Goal: Transaction & Acquisition: Download file/media

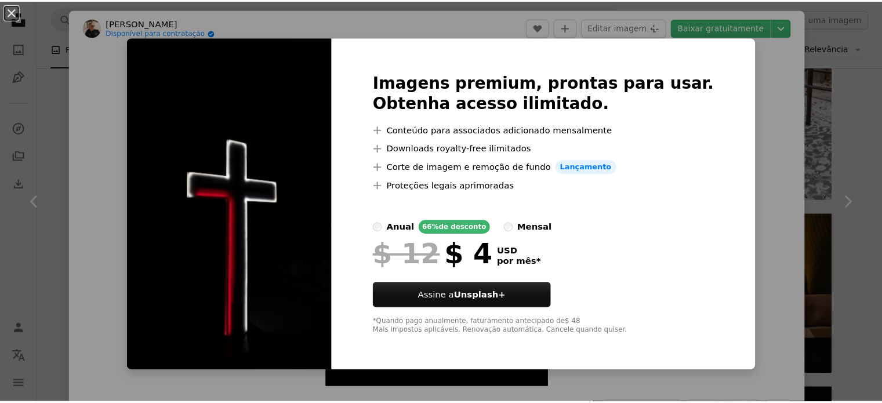
scroll to position [877, 0]
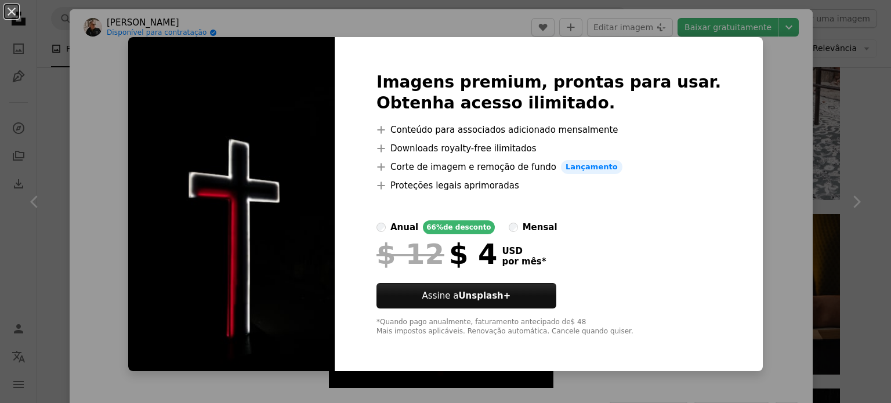
click at [777, 155] on div "An X shape Imagens premium, prontas para usar. Obtenha acesso ilimitado. A plus…" at bounding box center [445, 201] width 891 height 403
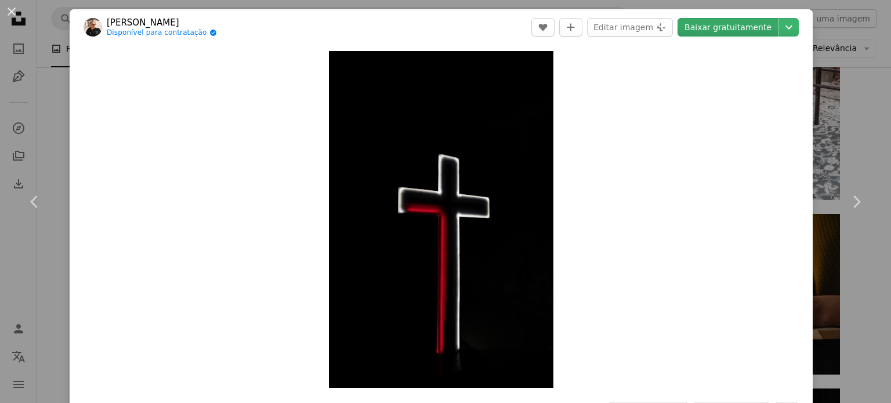
click at [740, 22] on link "Baixar gratuitamente" at bounding box center [727, 27] width 101 height 19
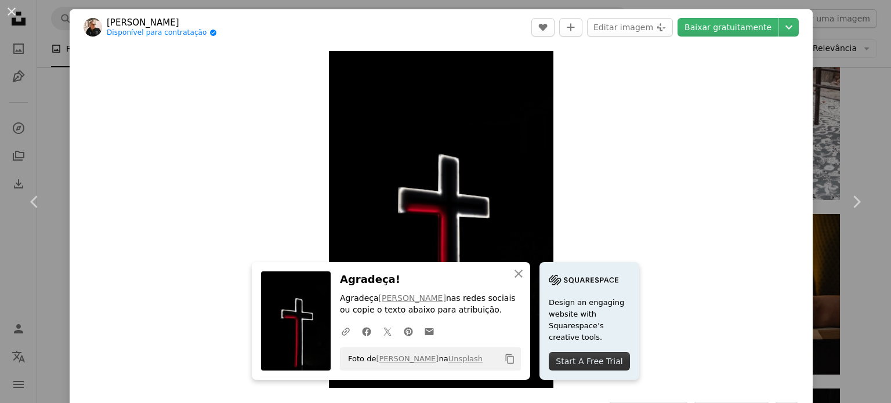
click at [854, 130] on div "An X shape Chevron left Chevron right Rod Long Disponível para contratação A ch…" at bounding box center [445, 201] width 891 height 403
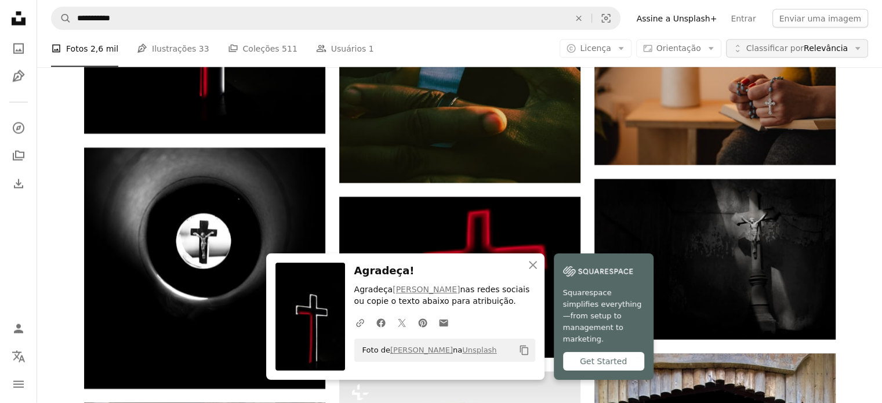
scroll to position [20300, 0]
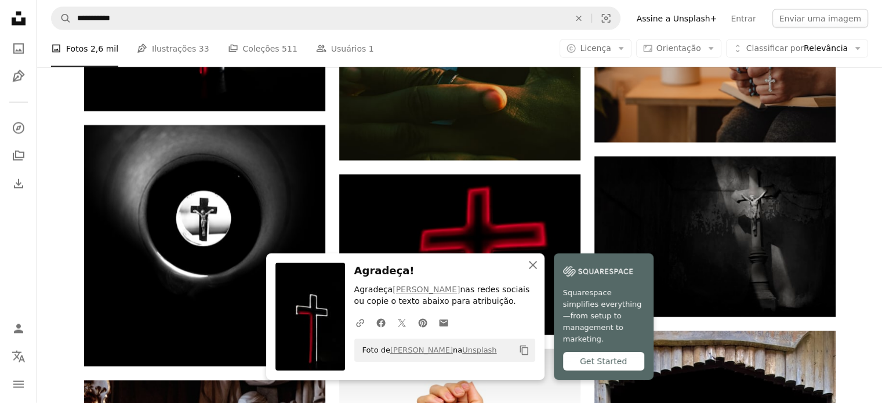
click at [532, 272] on icon "An X shape" at bounding box center [533, 265] width 14 height 14
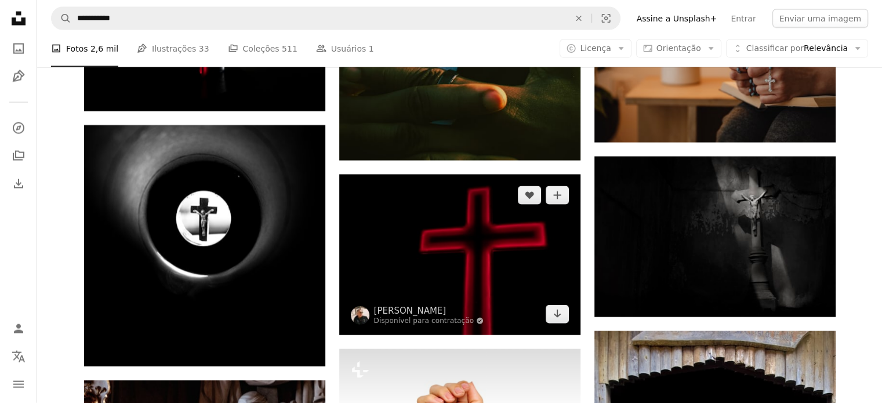
click at [501, 260] on img at bounding box center [459, 255] width 241 height 161
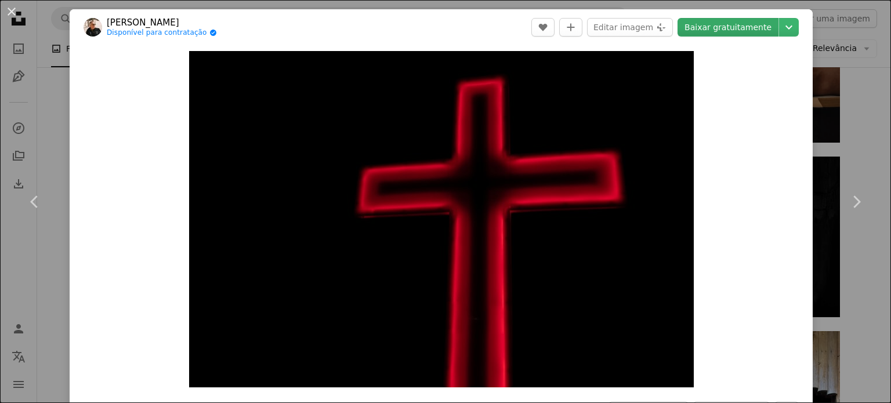
click at [727, 24] on link "Baixar gratuitamente" at bounding box center [727, 27] width 101 height 19
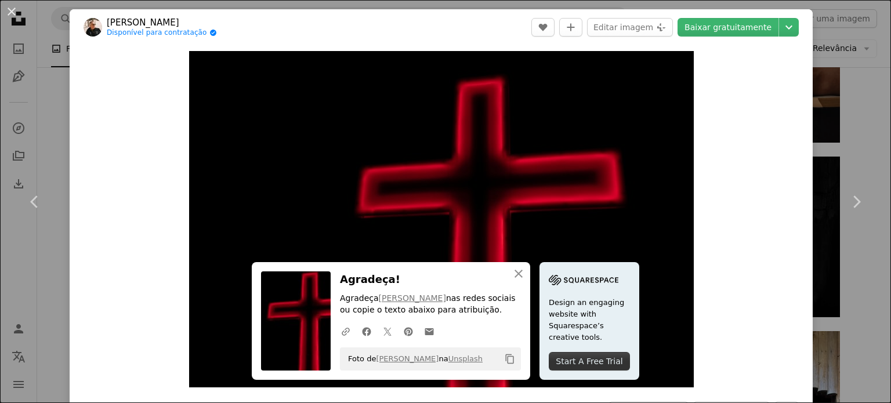
click at [751, 159] on div "Zoom in" at bounding box center [441, 219] width 743 height 348
click at [854, 177] on link "Chevron right" at bounding box center [856, 201] width 70 height 111
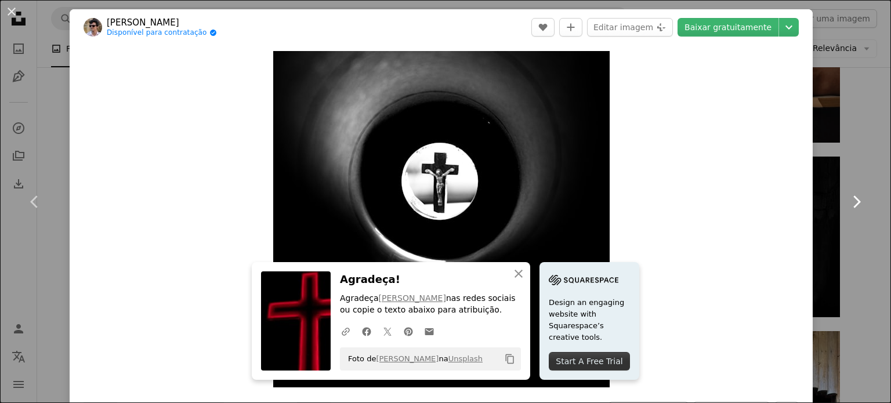
click at [854, 177] on link "Chevron right" at bounding box center [856, 201] width 70 height 111
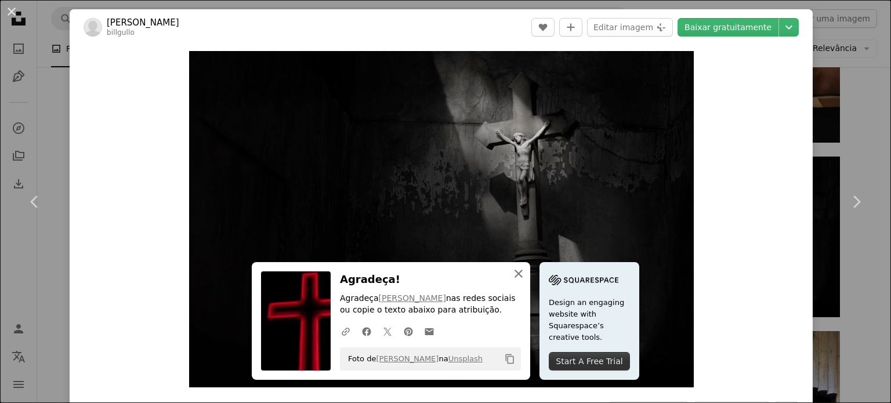
click at [516, 275] on icon "An X shape" at bounding box center [519, 274] width 14 height 14
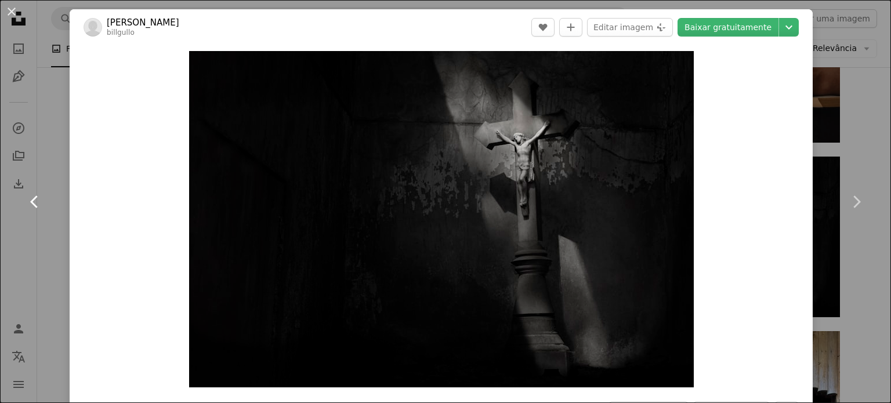
click at [31, 202] on icon at bounding box center [34, 201] width 8 height 12
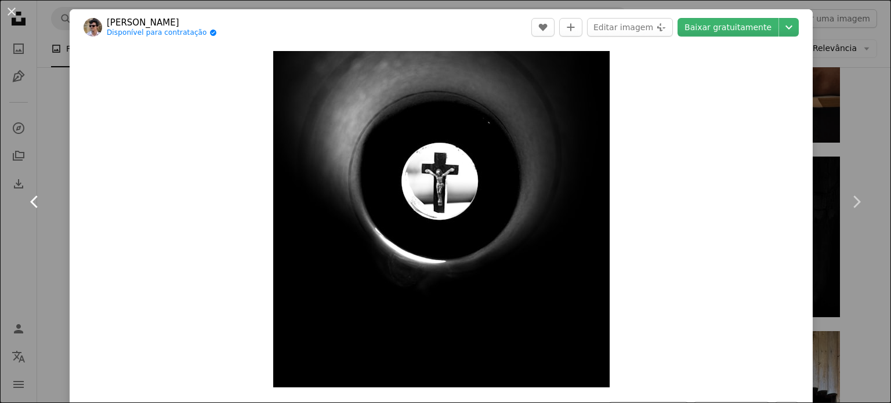
click at [31, 202] on icon at bounding box center [34, 201] width 8 height 12
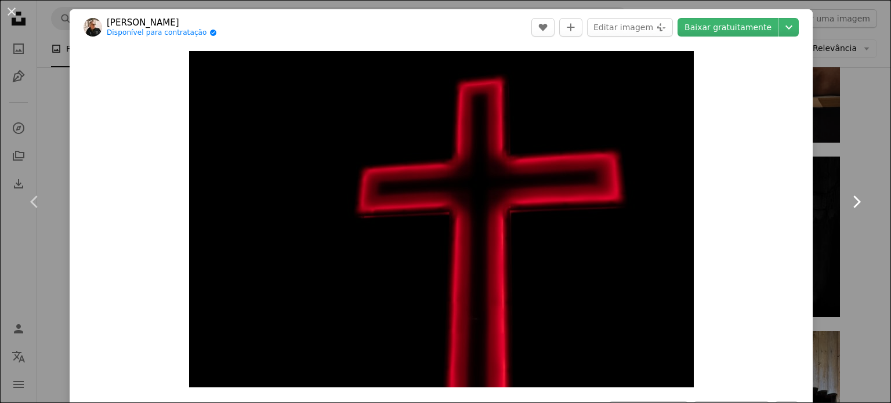
click at [847, 199] on icon "Chevron right" at bounding box center [856, 202] width 19 height 19
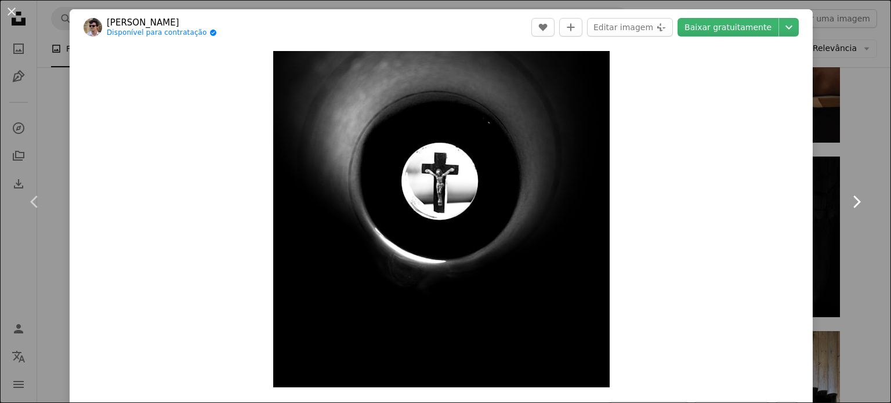
click at [847, 200] on icon "Chevron right" at bounding box center [856, 202] width 19 height 19
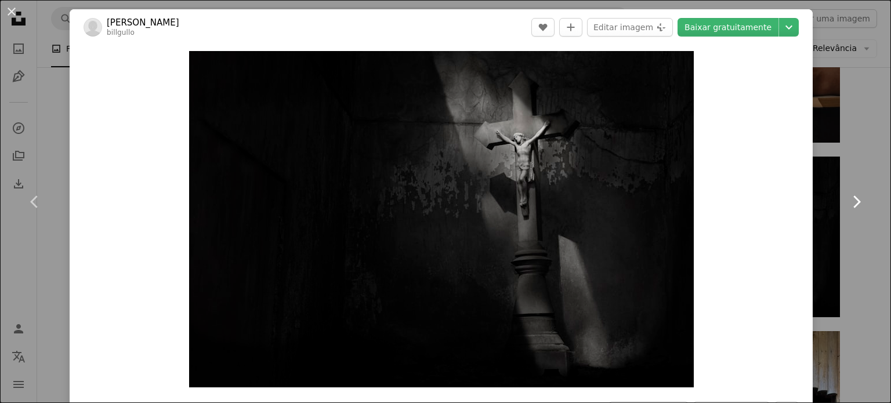
click at [847, 200] on icon "Chevron right" at bounding box center [856, 202] width 19 height 19
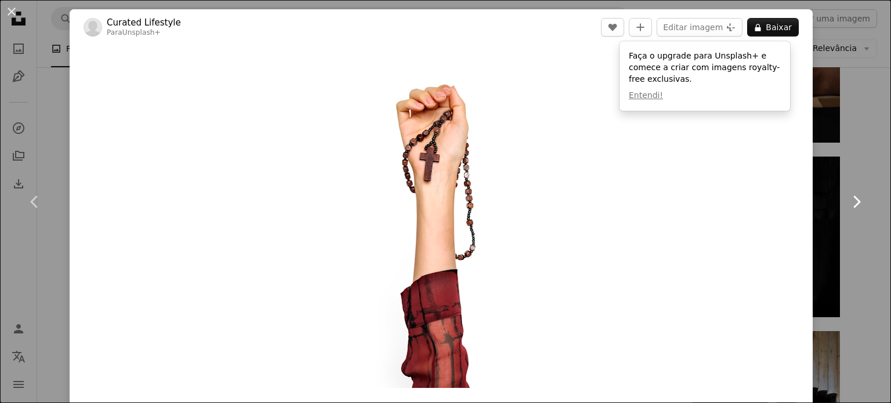
click at [847, 200] on icon "Chevron right" at bounding box center [856, 202] width 19 height 19
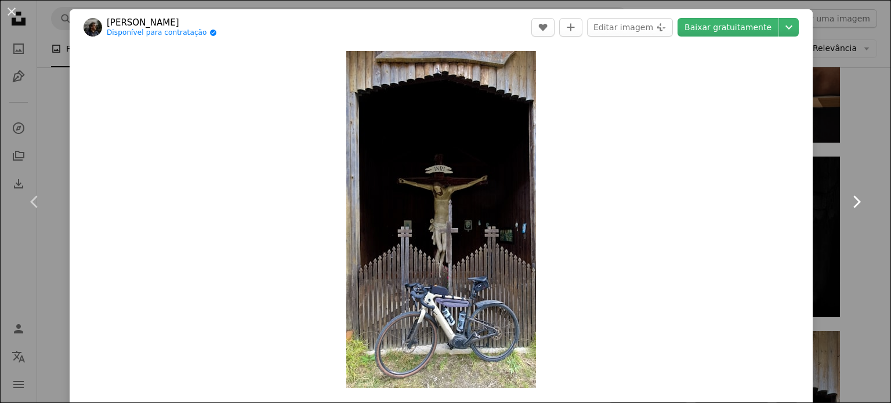
click at [847, 200] on icon "Chevron right" at bounding box center [856, 202] width 19 height 19
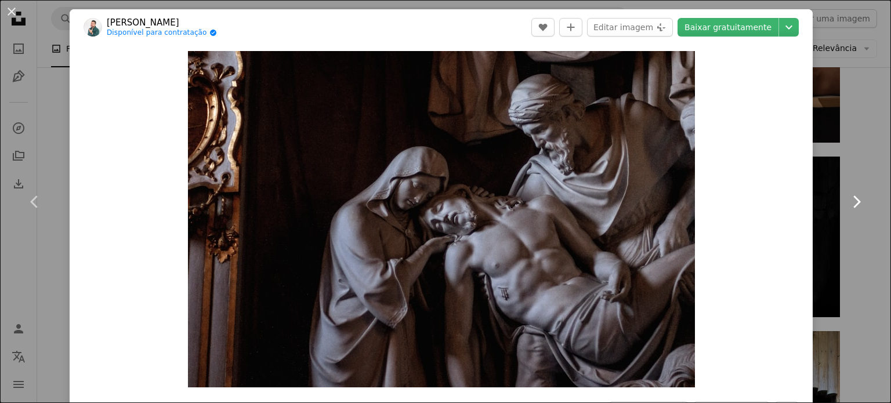
click at [847, 200] on icon "Chevron right" at bounding box center [856, 202] width 19 height 19
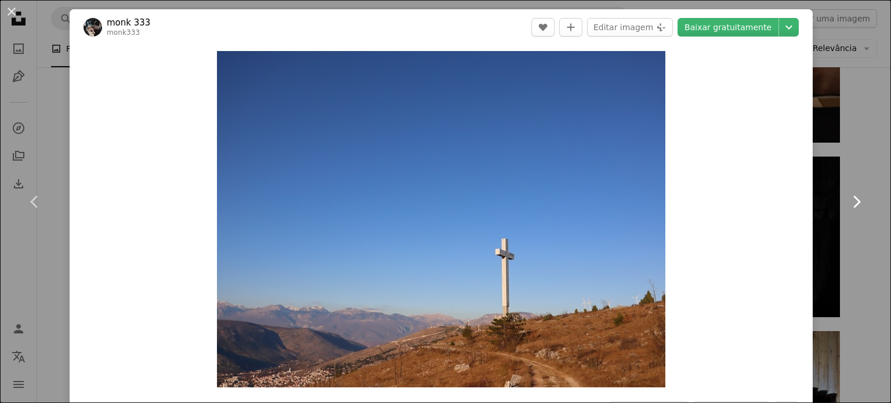
click at [847, 200] on icon "Chevron right" at bounding box center [856, 202] width 19 height 19
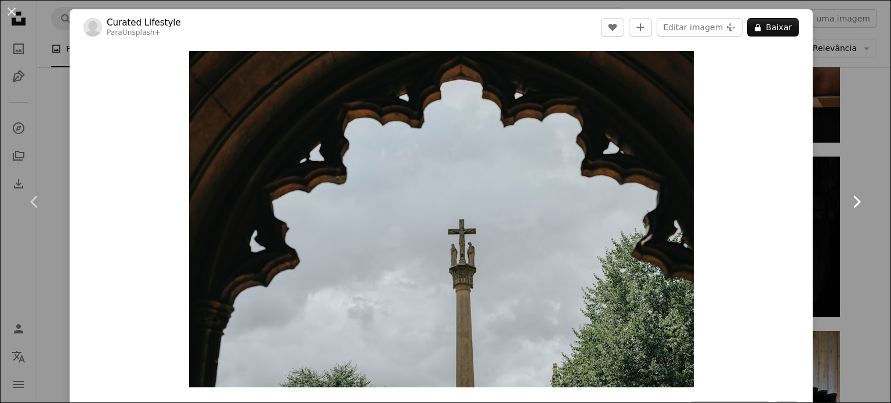
click at [847, 200] on icon "Chevron right" at bounding box center [856, 202] width 19 height 19
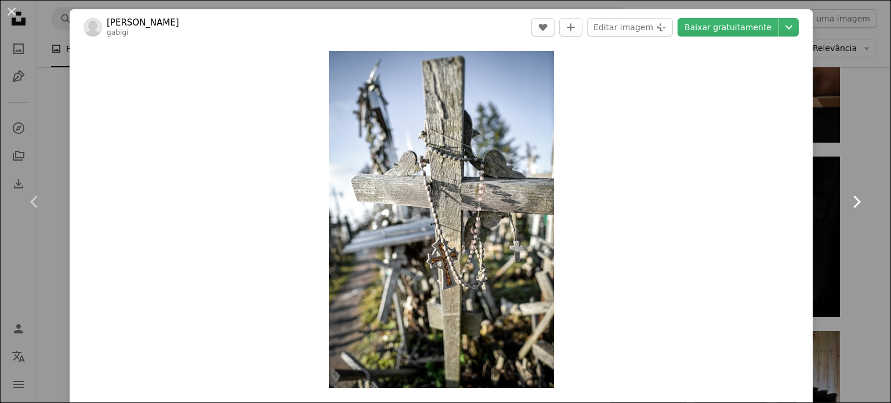
click at [847, 200] on icon "Chevron right" at bounding box center [856, 202] width 19 height 19
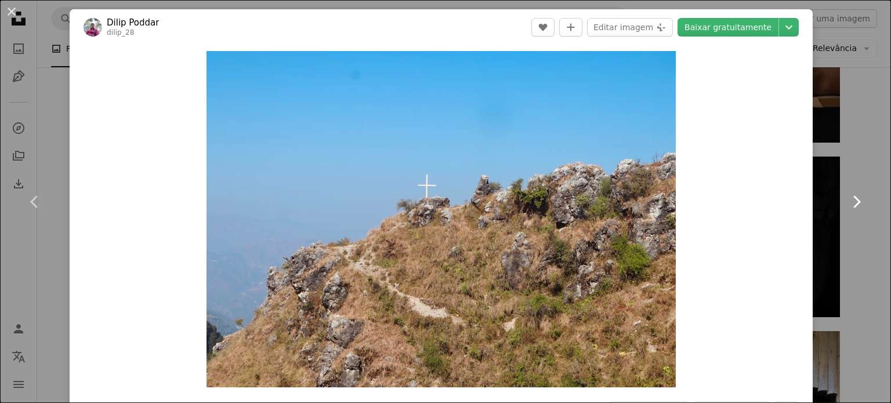
click at [847, 200] on icon "Chevron right" at bounding box center [856, 202] width 19 height 19
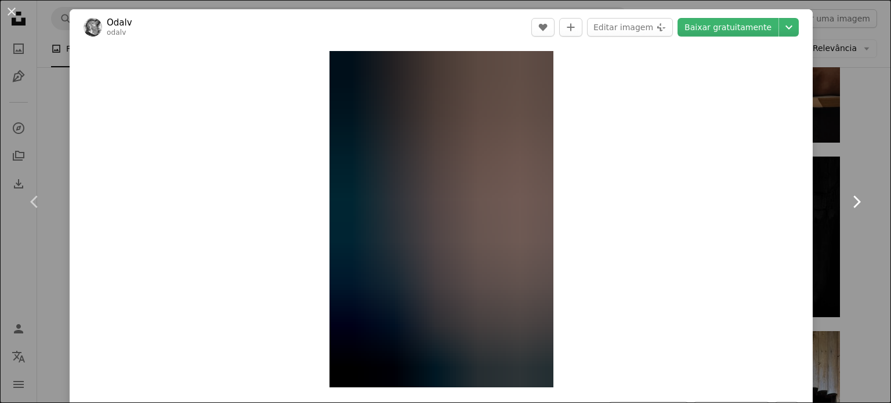
click at [847, 200] on icon "Chevron right" at bounding box center [856, 202] width 19 height 19
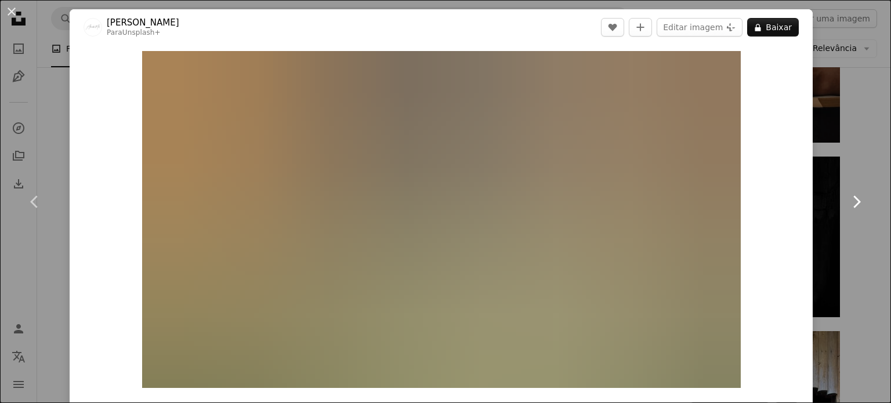
click at [847, 200] on icon "Chevron right" at bounding box center [856, 202] width 19 height 19
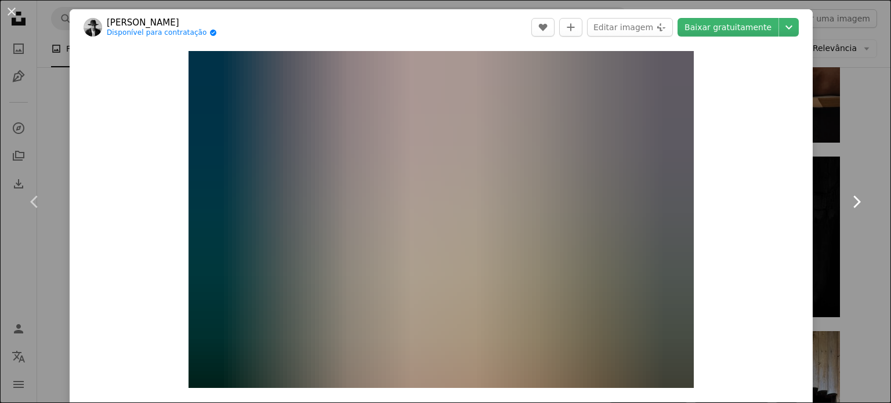
click at [847, 200] on icon "Chevron right" at bounding box center [856, 202] width 19 height 19
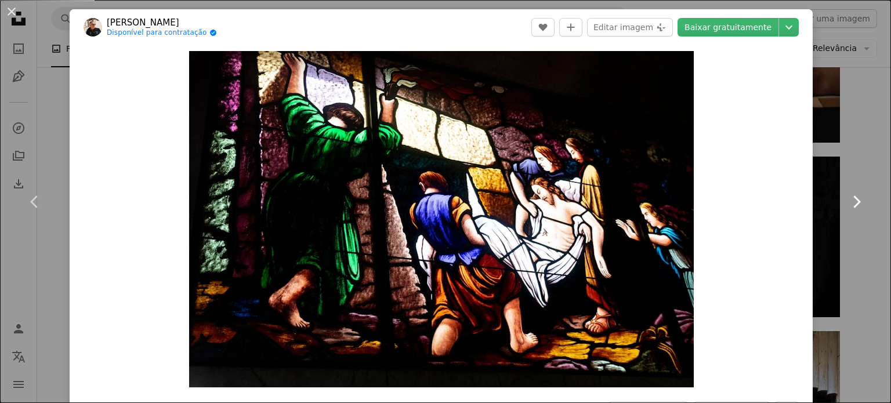
click at [847, 200] on icon "Chevron right" at bounding box center [856, 202] width 19 height 19
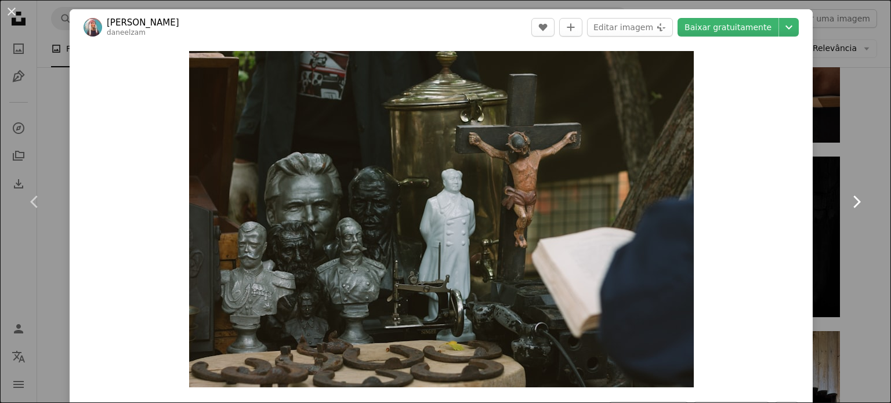
click at [847, 200] on icon "Chevron right" at bounding box center [856, 202] width 19 height 19
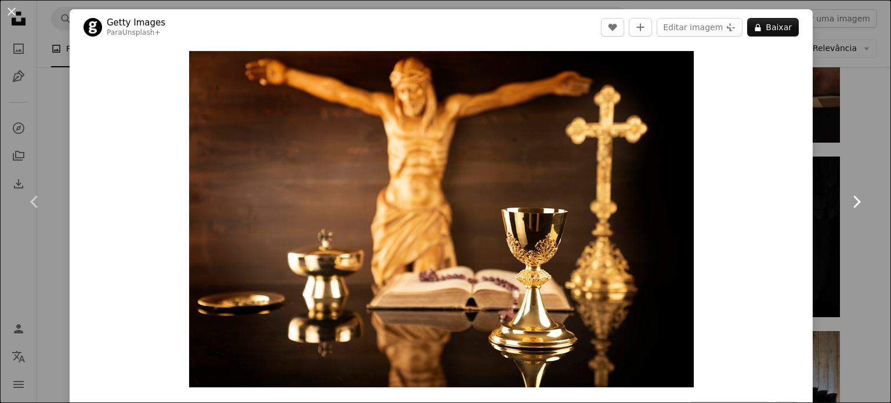
click at [847, 200] on icon "Chevron right" at bounding box center [856, 202] width 19 height 19
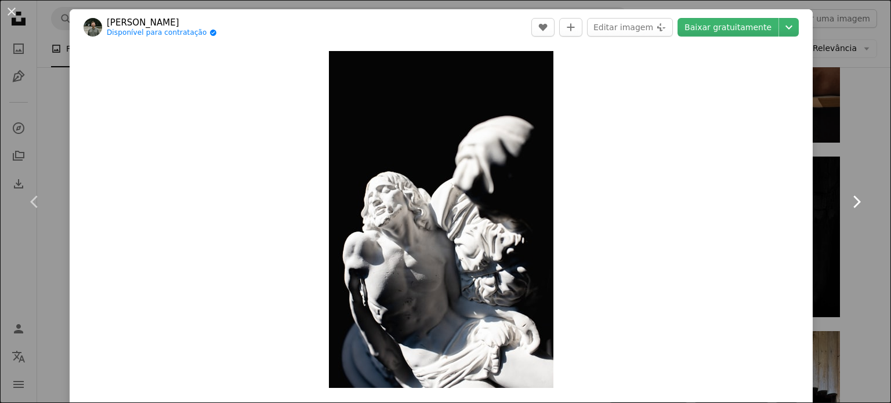
click at [847, 200] on icon "Chevron right" at bounding box center [856, 202] width 19 height 19
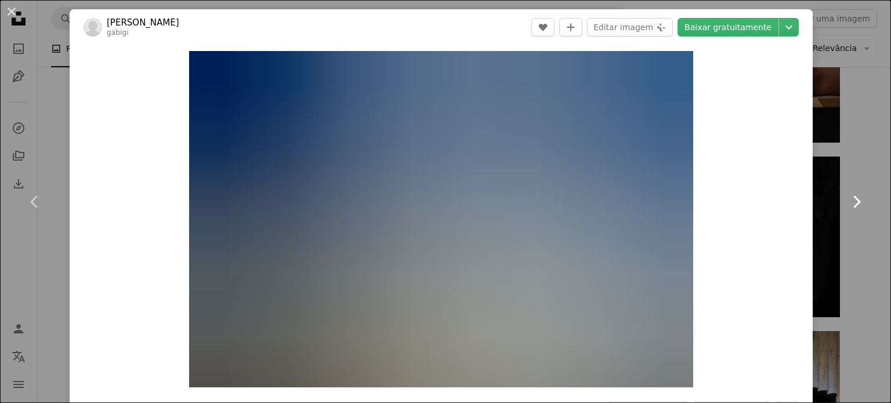
click at [847, 201] on icon "Chevron right" at bounding box center [856, 202] width 19 height 19
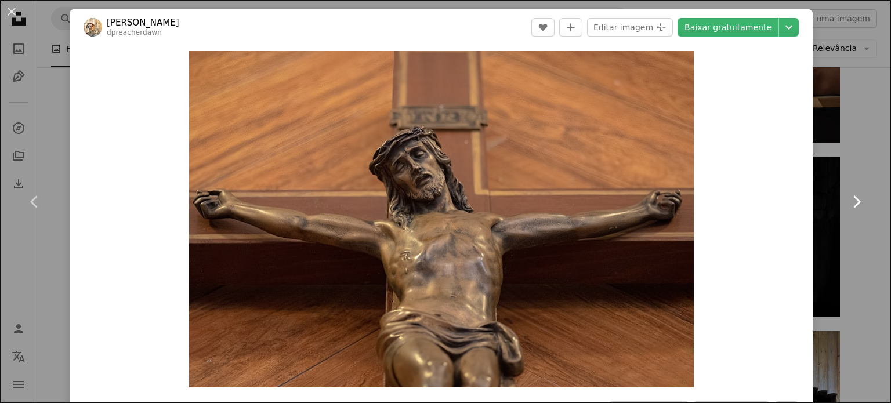
click at [847, 201] on icon "Chevron right" at bounding box center [856, 202] width 19 height 19
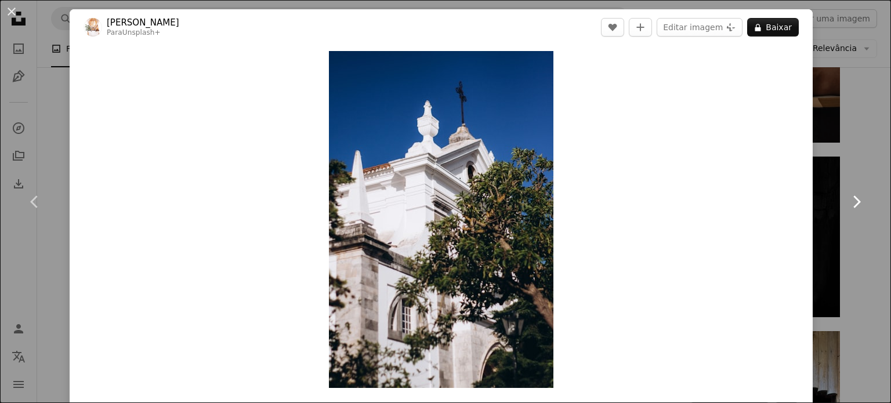
click at [847, 201] on icon "Chevron right" at bounding box center [856, 202] width 19 height 19
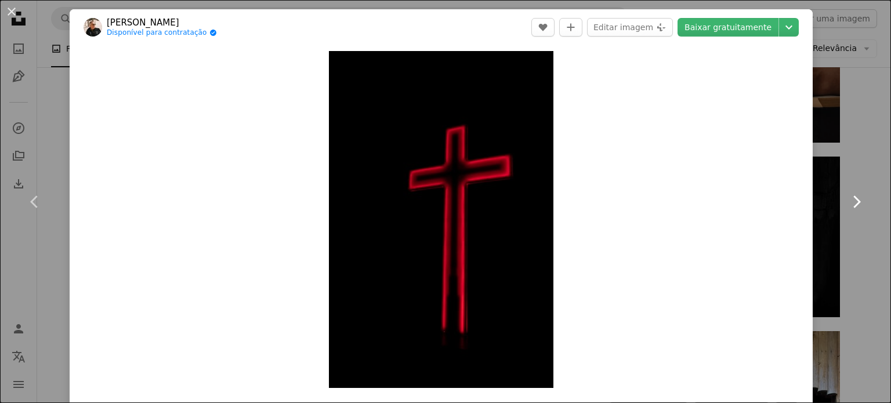
click at [847, 201] on icon "Chevron right" at bounding box center [856, 202] width 19 height 19
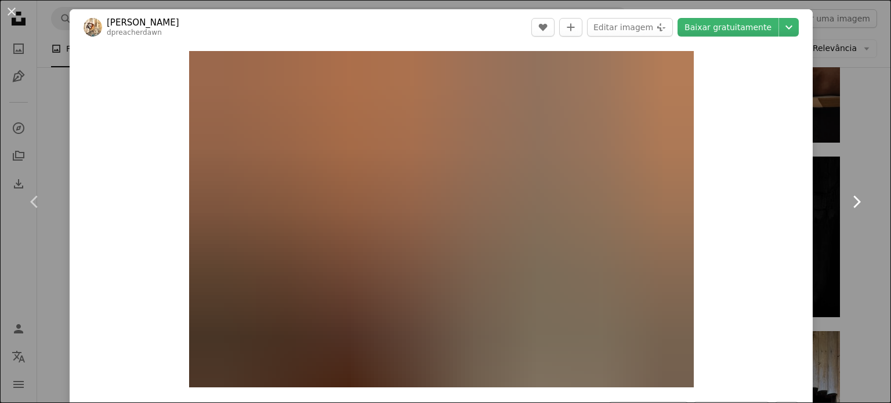
click at [847, 201] on icon "Chevron right" at bounding box center [856, 202] width 19 height 19
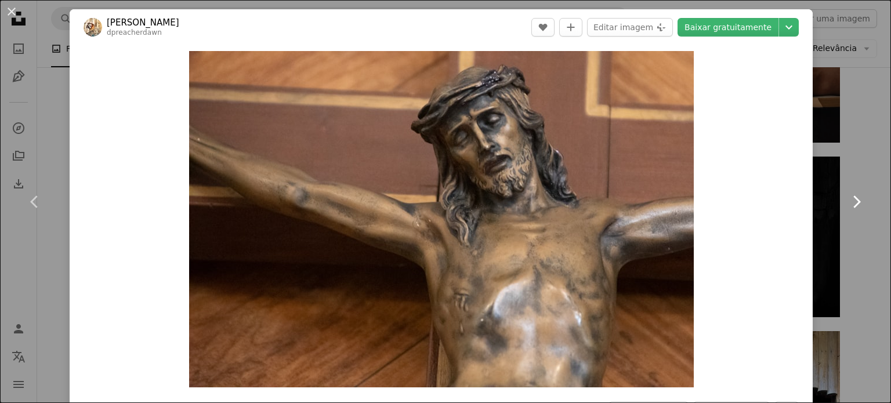
click at [847, 201] on icon "Chevron right" at bounding box center [856, 202] width 19 height 19
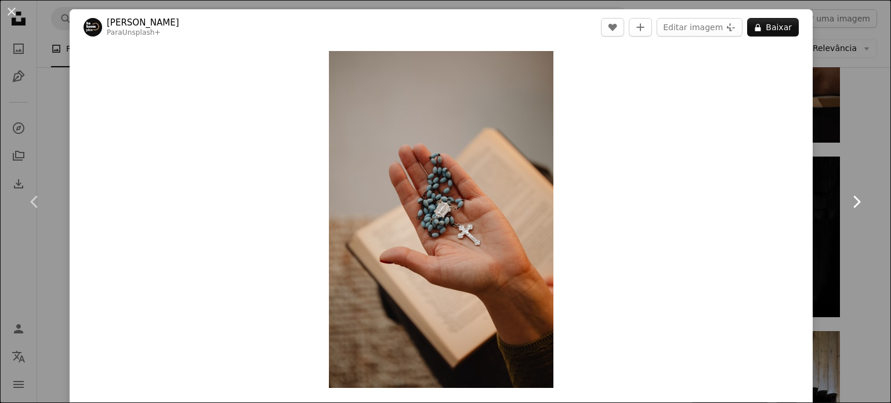
click at [847, 201] on icon "Chevron right" at bounding box center [856, 202] width 19 height 19
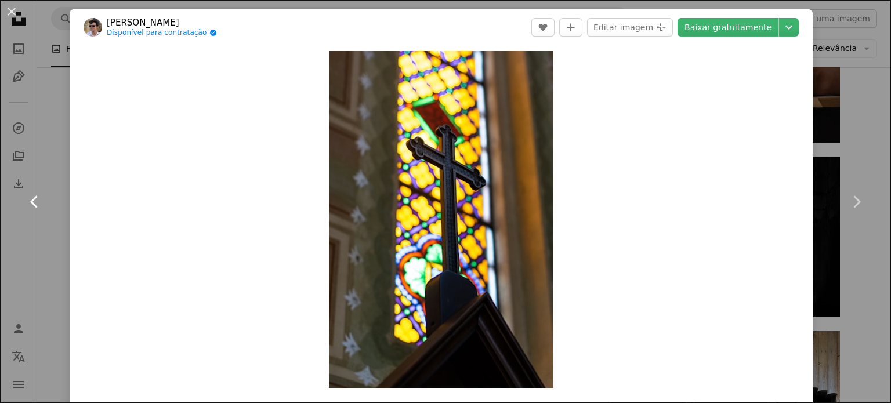
click at [32, 200] on icon at bounding box center [34, 201] width 8 height 12
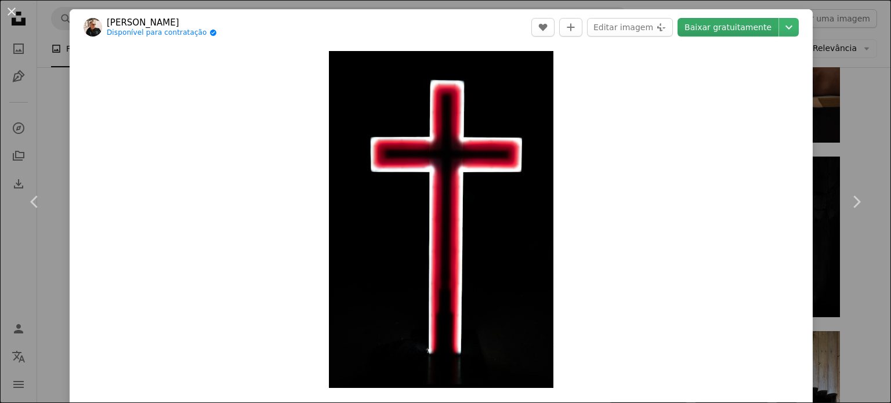
click at [708, 29] on link "Baixar gratuitamente" at bounding box center [727, 27] width 101 height 19
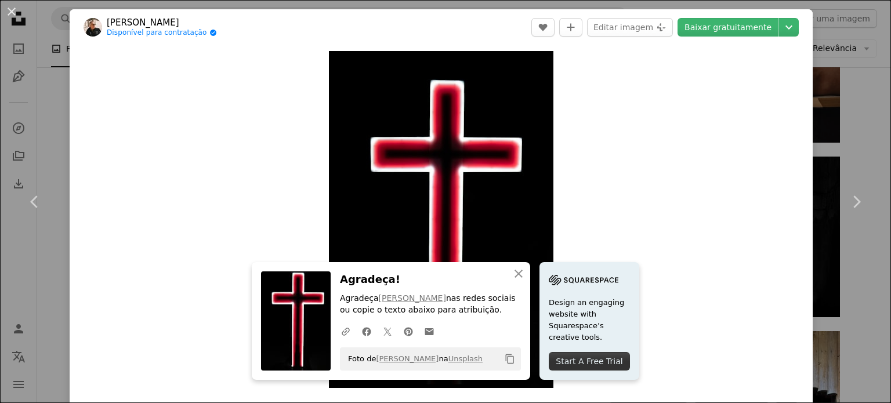
click at [682, 234] on div "Zoom in" at bounding box center [441, 219] width 743 height 349
click at [847, 201] on icon "Chevron right" at bounding box center [856, 202] width 19 height 19
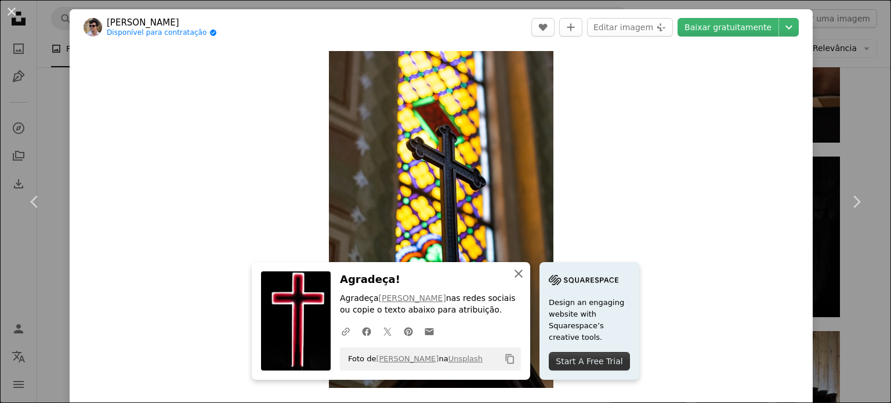
click at [515, 272] on icon "An X shape" at bounding box center [519, 274] width 14 height 14
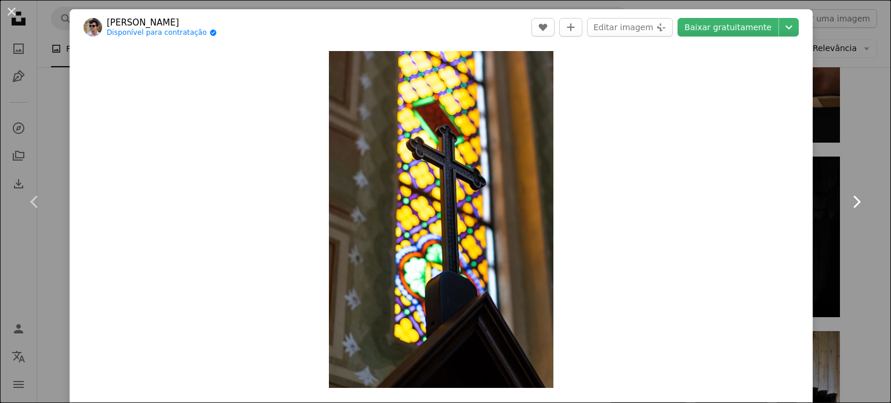
click at [853, 197] on icon at bounding box center [857, 201] width 8 height 12
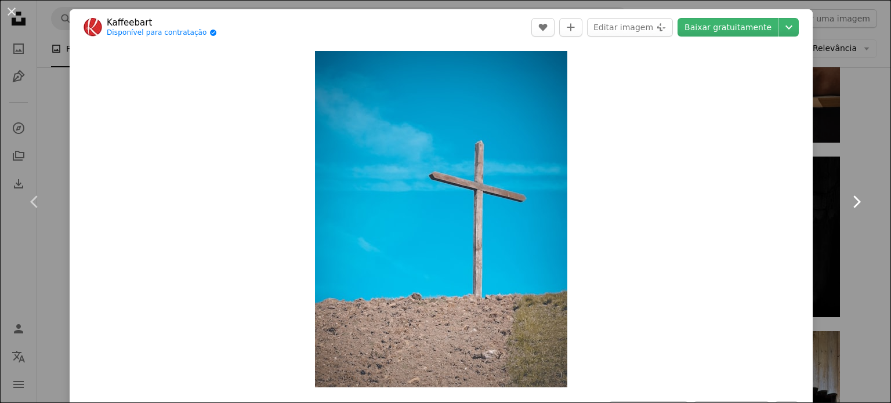
click at [853, 197] on icon at bounding box center [857, 201] width 8 height 12
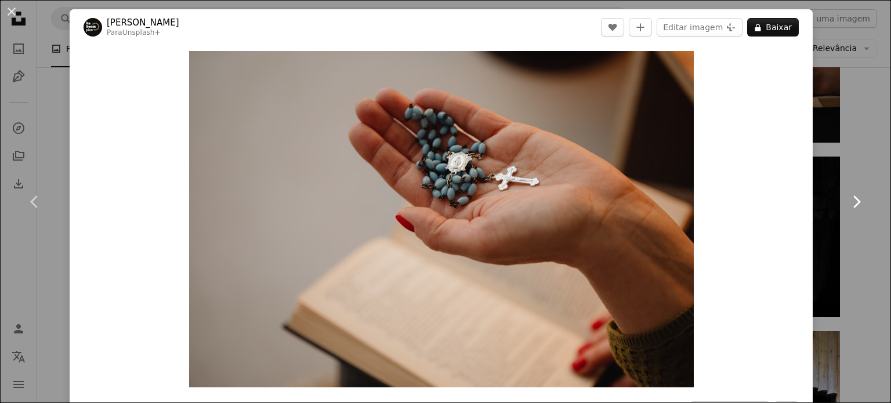
click at [853, 197] on icon at bounding box center [857, 201] width 8 height 12
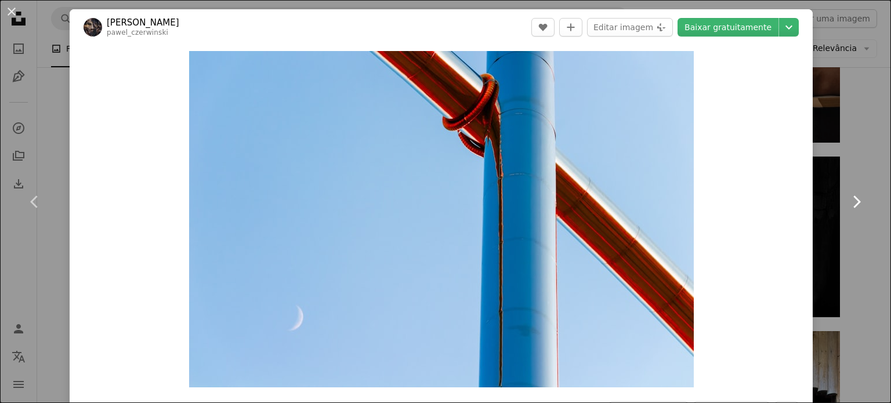
click at [853, 197] on icon at bounding box center [857, 201] width 8 height 12
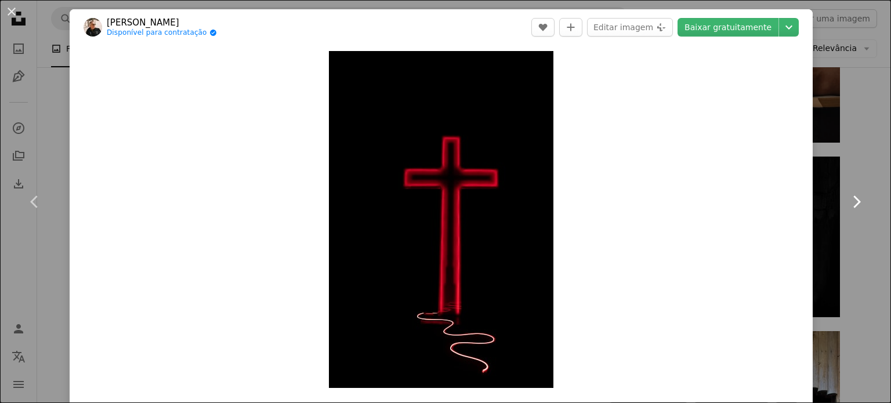
click at [853, 197] on icon at bounding box center [857, 201] width 8 height 12
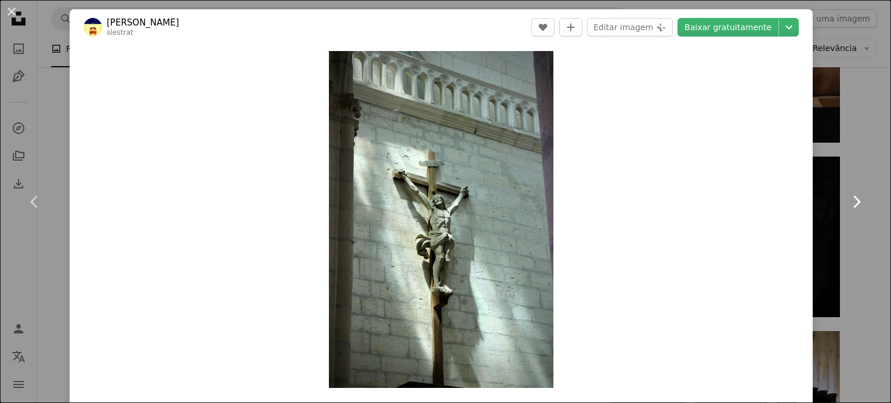
click at [853, 197] on icon at bounding box center [857, 201] width 8 height 12
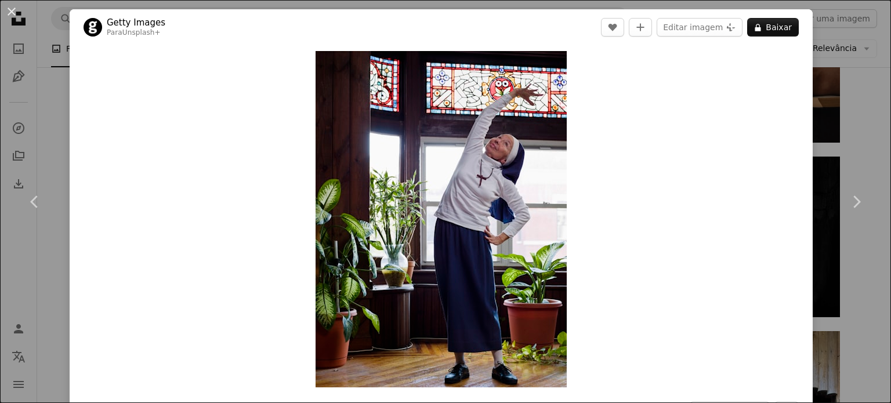
click at [858, 139] on div "An X shape Chevron left Chevron right Getty Images Para Unsplash+ A heart A plu…" at bounding box center [445, 201] width 891 height 403
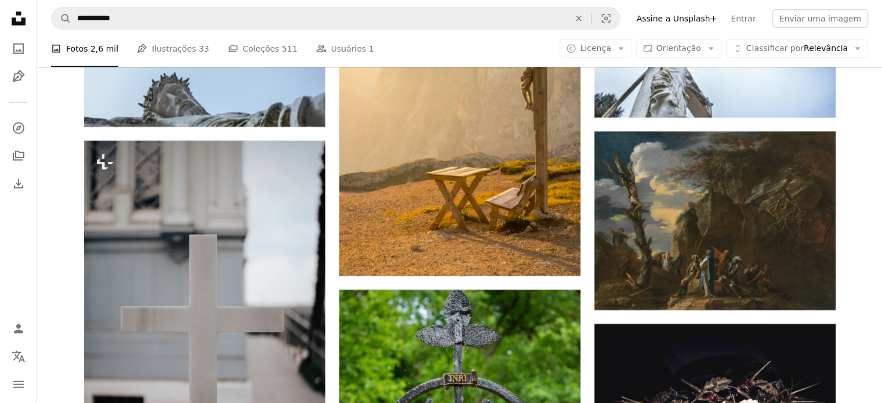
scroll to position [12256, 0]
